Goal: Task Accomplishment & Management: Manage account settings

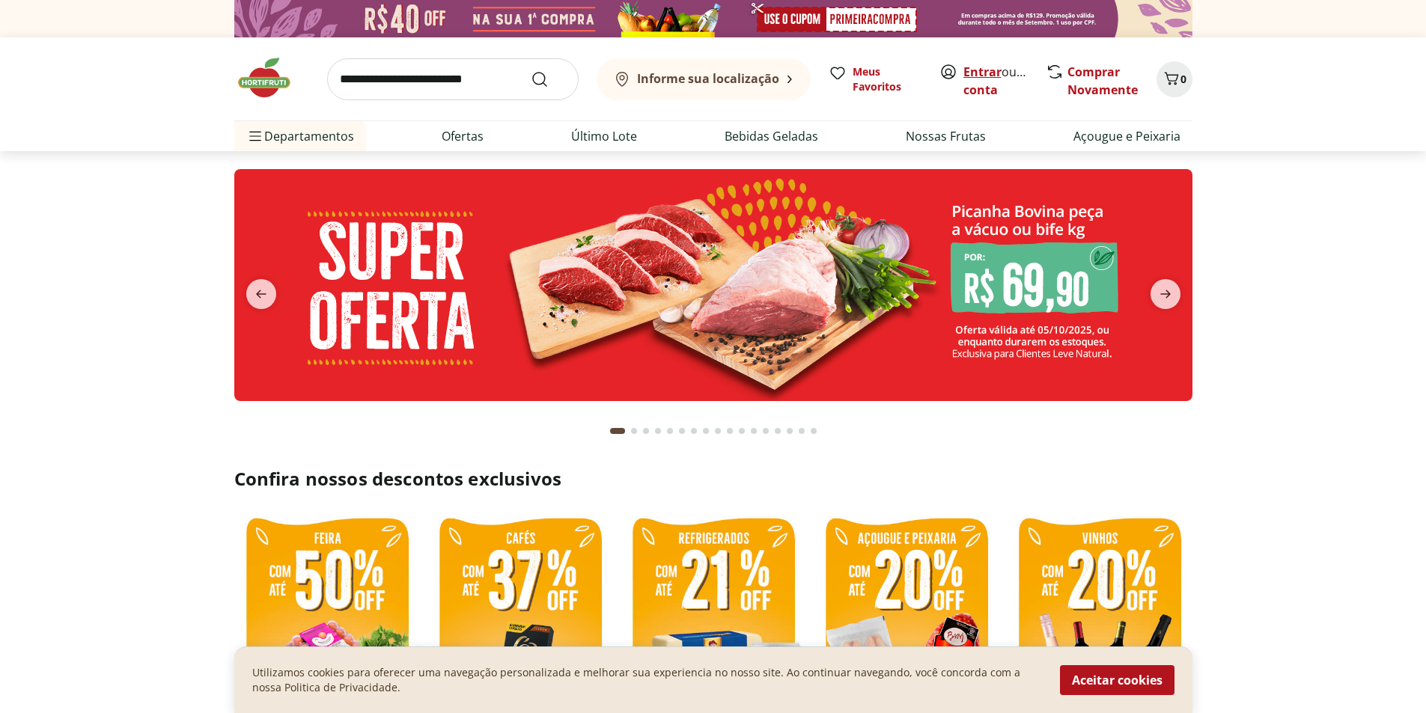
click at [977, 70] on link "Entrar" at bounding box center [982, 72] width 38 height 16
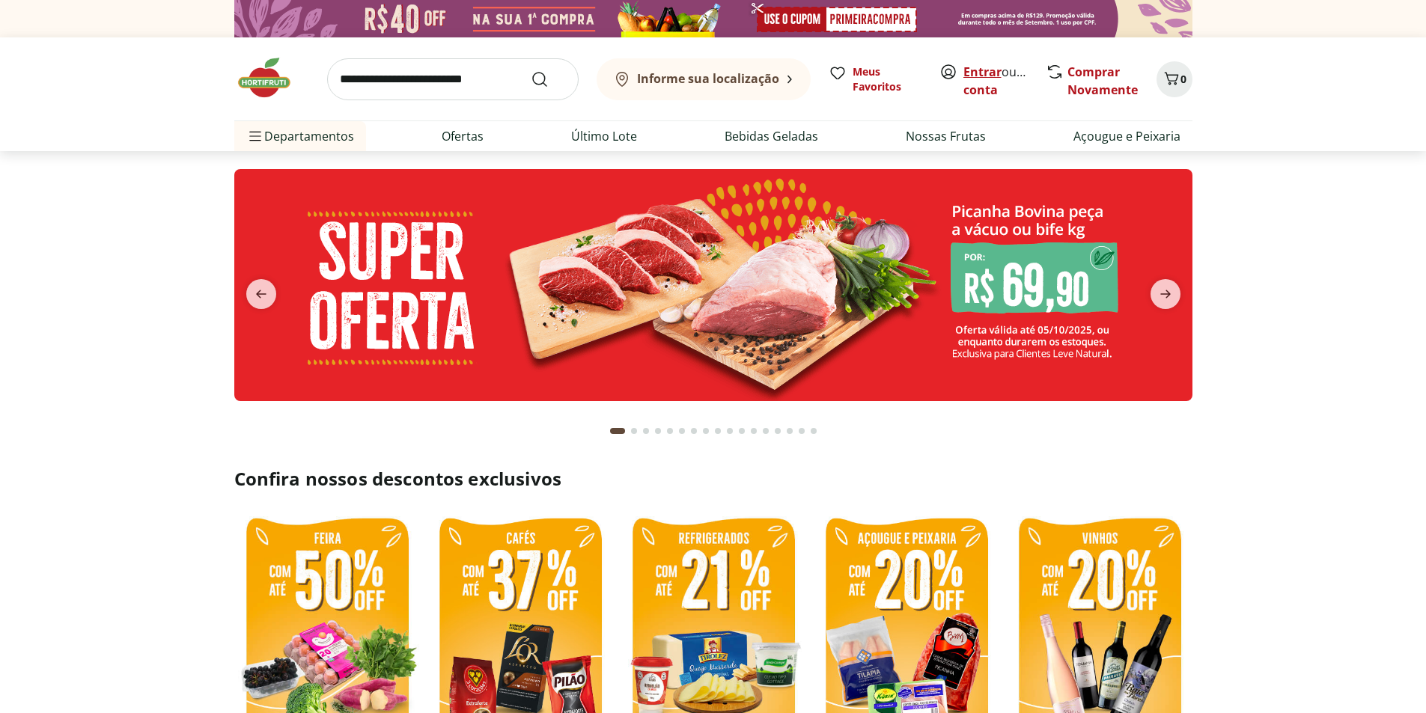
click at [991, 69] on link "Entrar" at bounding box center [982, 72] width 38 height 16
